Goal: Task Accomplishment & Management: Manage account settings

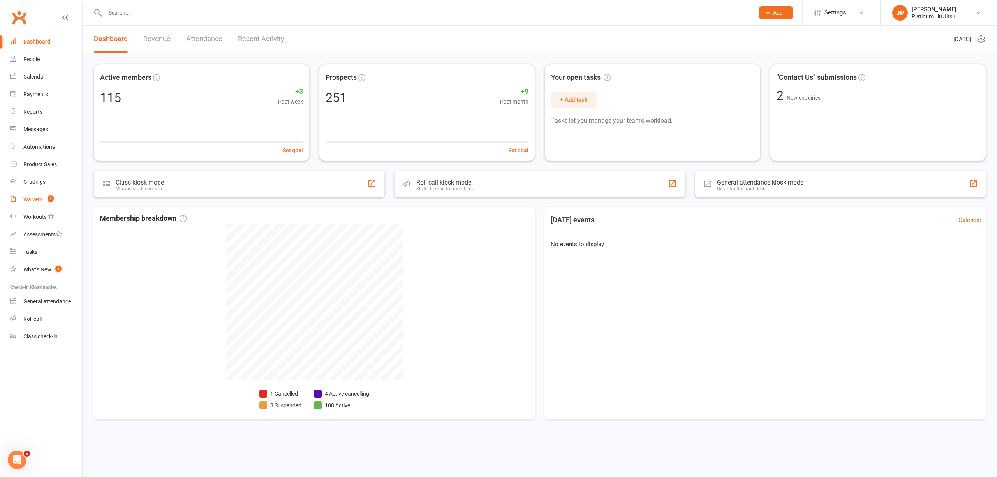
click at [44, 202] on link "Waivers 1" at bounding box center [46, 200] width 72 height 18
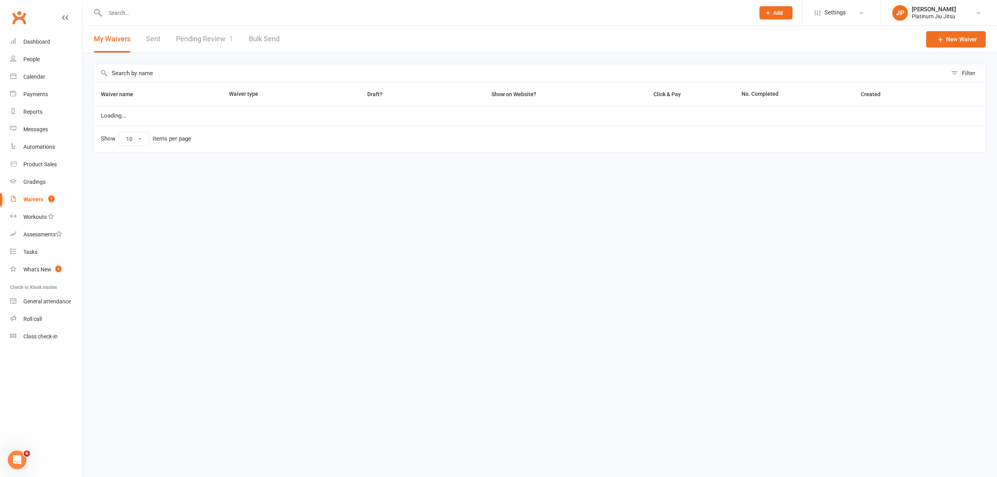
click at [190, 41] on link "Pending Review 1" at bounding box center [204, 39] width 57 height 27
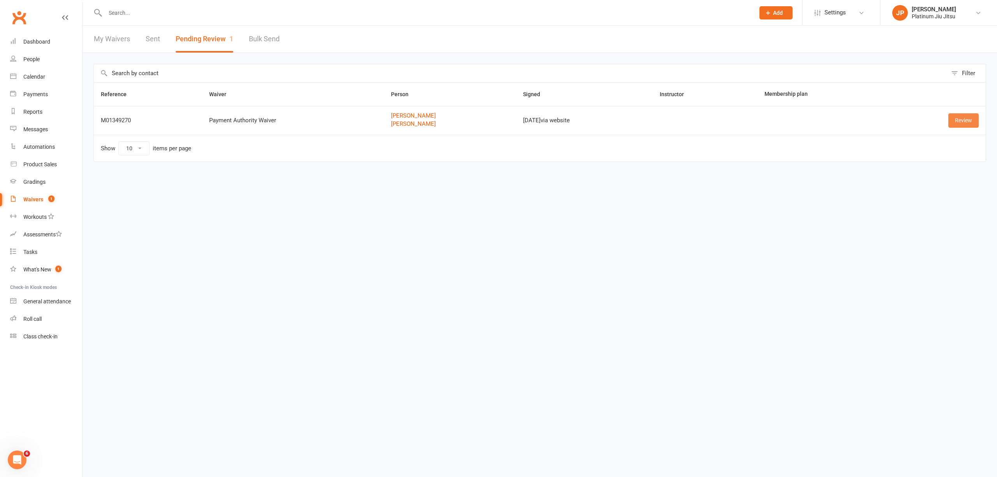
click at [963, 120] on link "Review" at bounding box center [963, 120] width 30 height 14
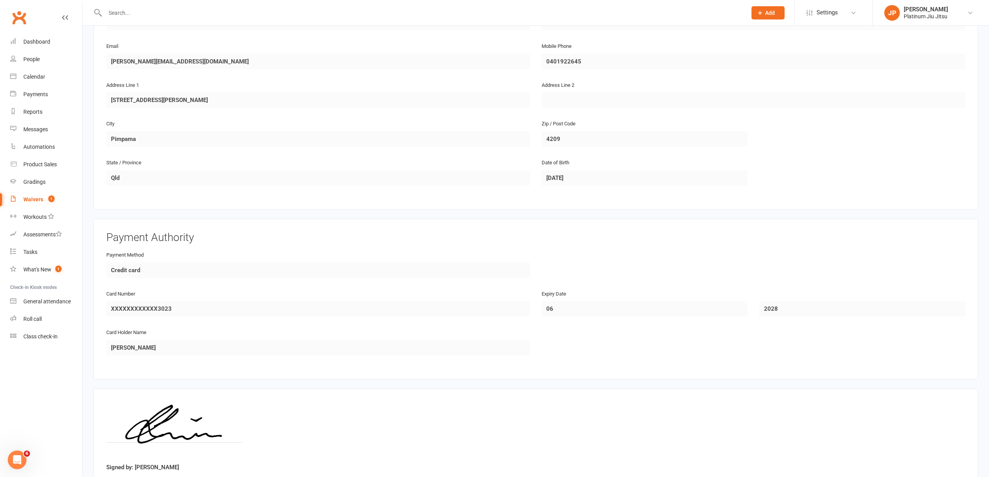
scroll to position [519, 0]
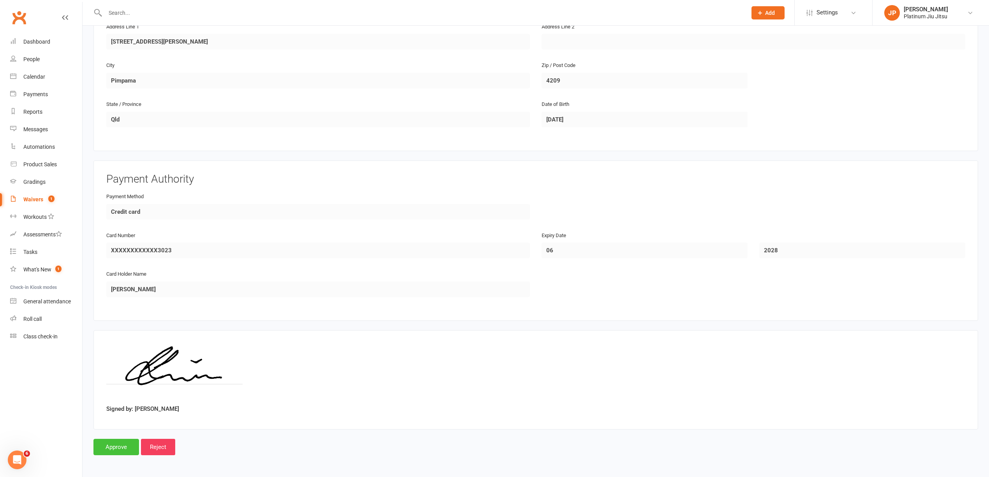
click at [117, 443] on input "Approve" at bounding box center [116, 447] width 46 height 16
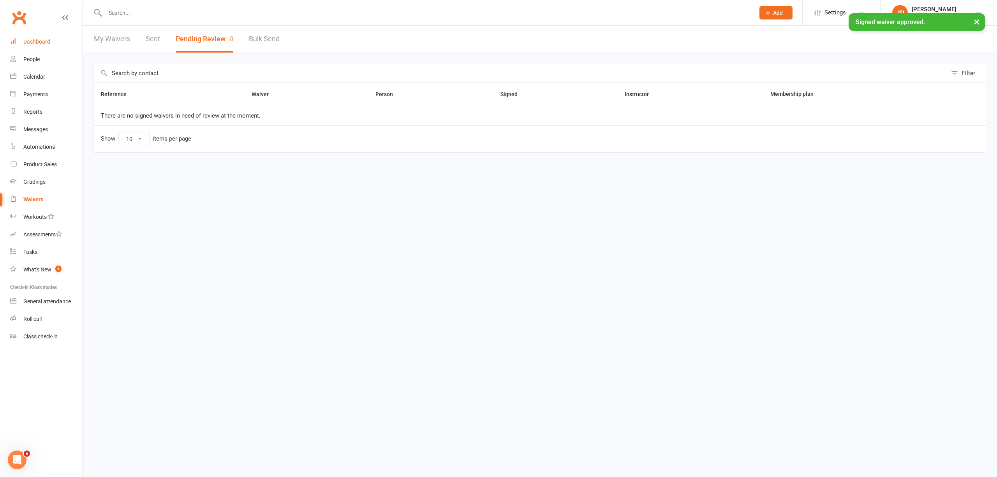
click at [37, 41] on div "Dashboard" at bounding box center [36, 42] width 27 height 6
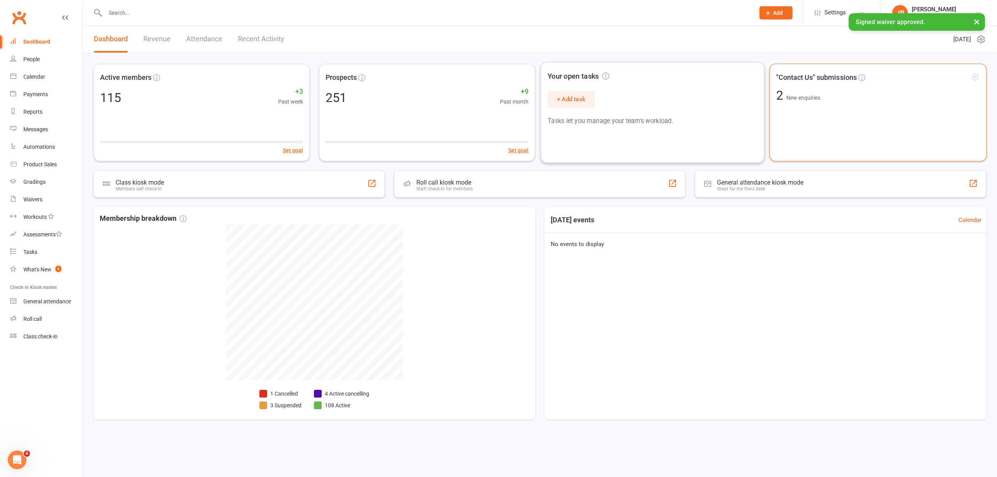
click at [810, 117] on div ""Contact Us" submissions 2 New enquiries" at bounding box center [878, 112] width 217 height 98
